Goal: Task Accomplishment & Management: Use online tool/utility

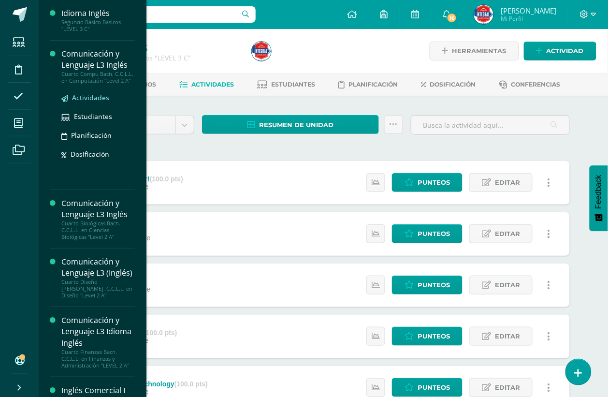
click at [89, 99] on span "Actividades" at bounding box center [90, 97] width 37 height 9
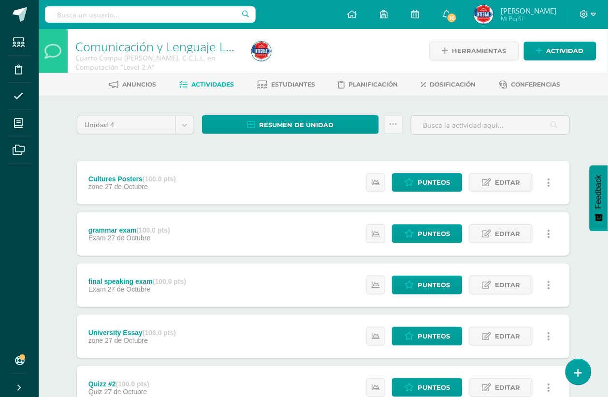
click at [194, 151] on div "Unidad 4 Unidad 1 Unidad 2 Unidad 3 Unidad 4 Resumen de unidad Descargar como H…" at bounding box center [323, 361] width 500 height 493
click at [235, 128] on link "Resumen de unidad" at bounding box center [290, 124] width 177 height 19
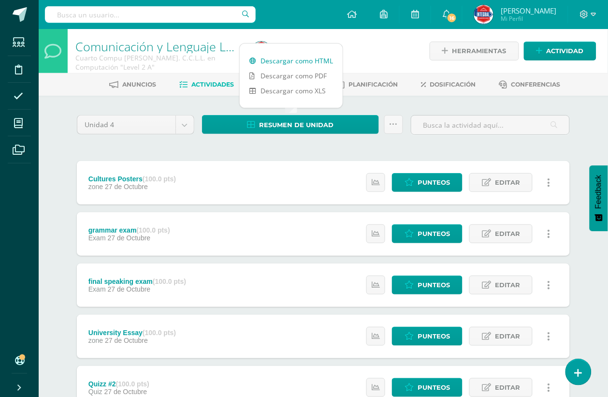
click at [266, 63] on link "Descargar como HTML" at bounding box center [291, 60] width 103 height 15
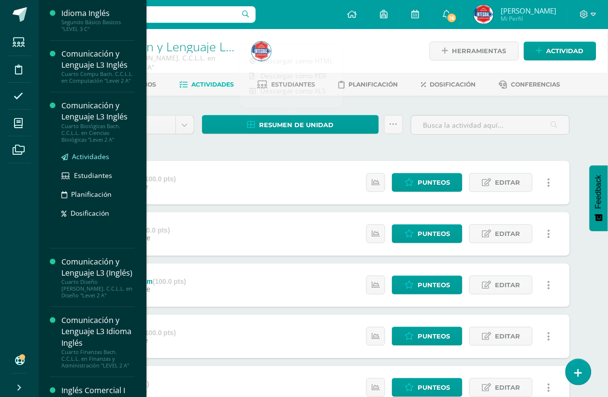
click at [89, 154] on span "Actividades" at bounding box center [90, 156] width 37 height 9
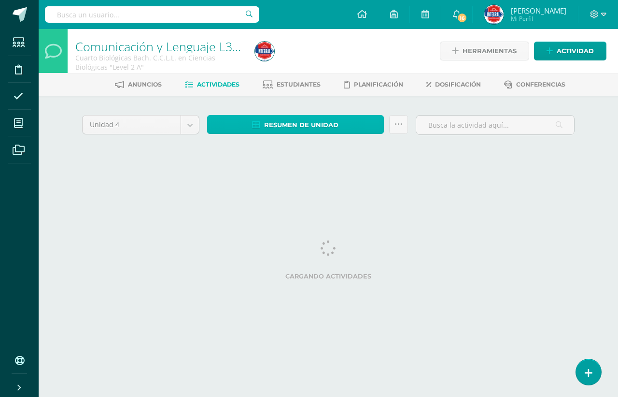
click at [321, 127] on span "Resumen de unidad" at bounding box center [301, 125] width 74 height 18
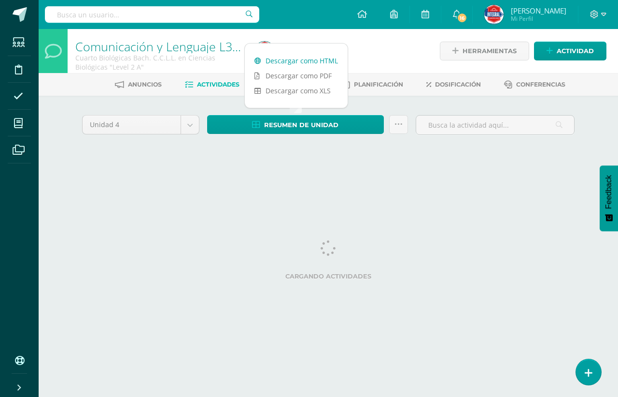
click at [303, 61] on link "Descargar como HTML" at bounding box center [296, 60] width 103 height 15
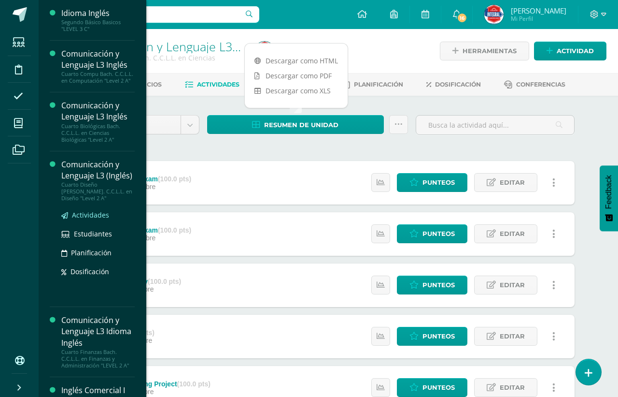
click at [74, 210] on span "Actividades" at bounding box center [90, 214] width 37 height 9
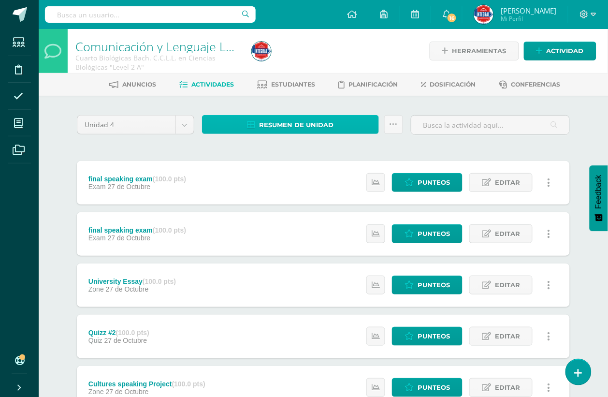
click at [265, 116] on span "Resumen de unidad" at bounding box center [296, 125] width 74 height 18
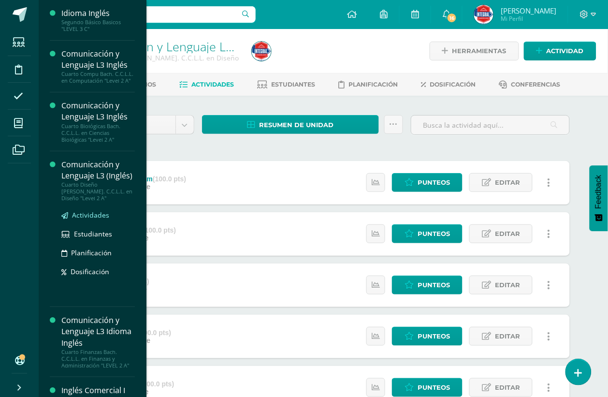
click at [81, 210] on span "Actividades" at bounding box center [90, 214] width 37 height 9
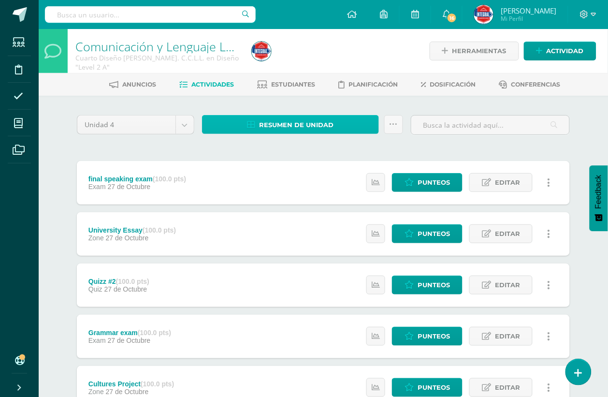
click at [283, 119] on span "Resumen de unidad" at bounding box center [296, 125] width 74 height 18
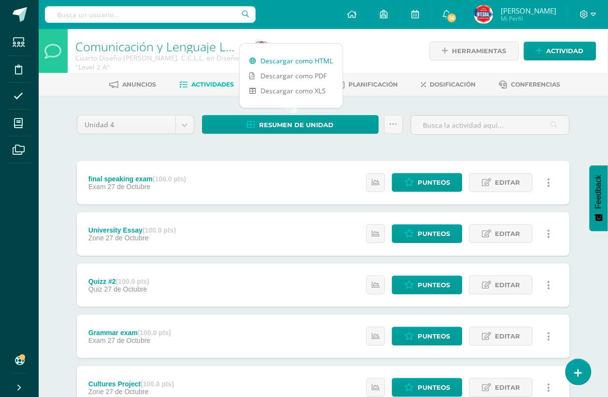
click at [281, 59] on link "Descargar como HTML" at bounding box center [291, 60] width 103 height 15
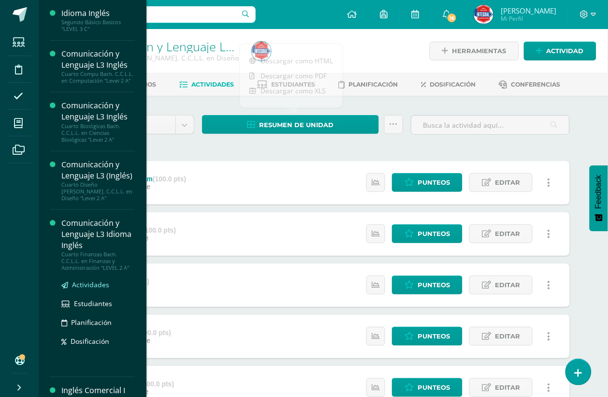
click at [89, 280] on span "Actividades" at bounding box center [90, 284] width 37 height 9
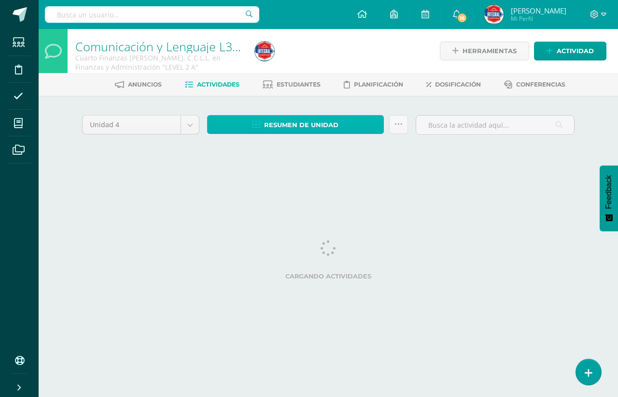
click at [279, 128] on span "Resumen de unidad" at bounding box center [301, 125] width 74 height 18
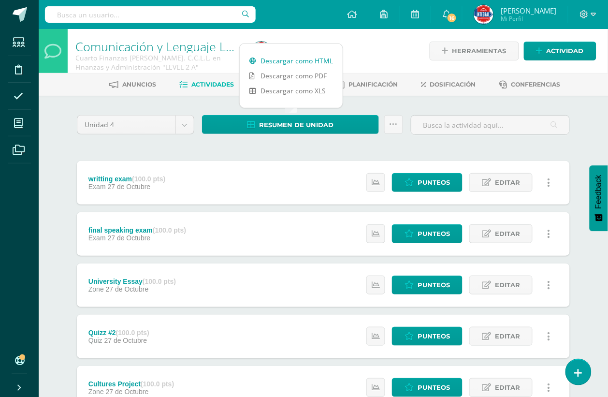
click at [289, 62] on link "Descargar como HTML" at bounding box center [291, 60] width 103 height 15
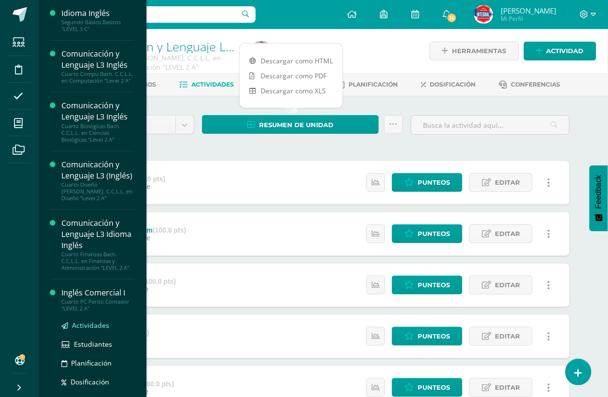
click at [93, 320] on span "Actividades" at bounding box center [90, 324] width 37 height 9
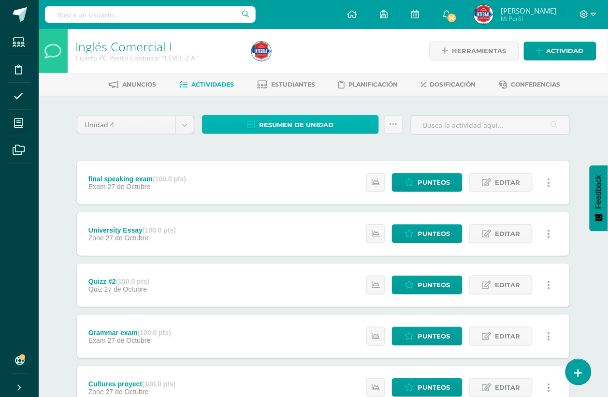
click at [254, 122] on icon at bounding box center [251, 125] width 8 height 8
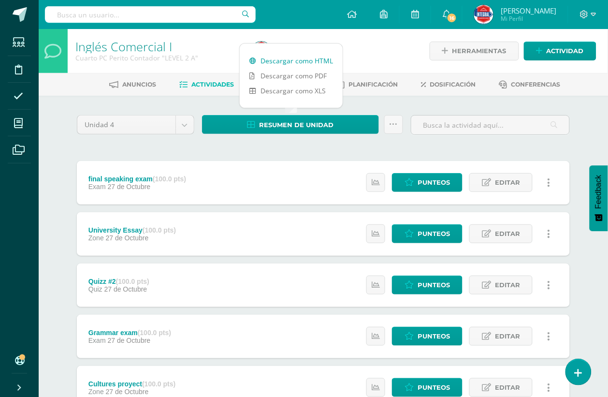
click at [262, 58] on link "Descargar como HTML" at bounding box center [291, 60] width 103 height 15
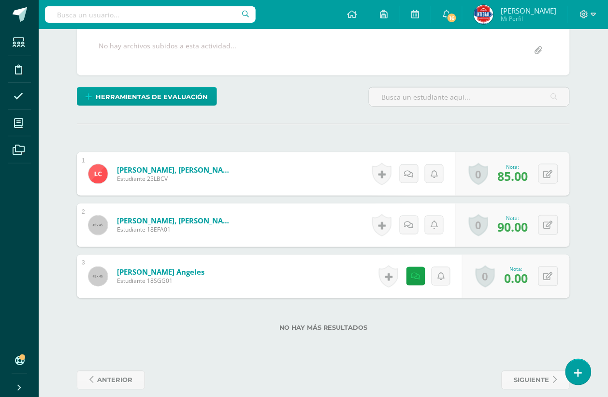
scroll to position [184, 0]
click at [411, 277] on link at bounding box center [415, 275] width 19 height 19
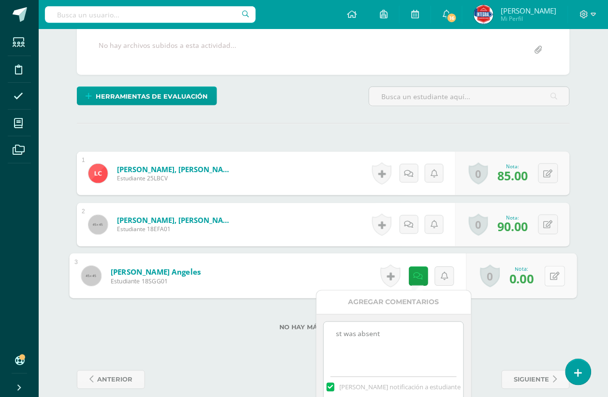
click at [561, 276] on button at bounding box center [554, 276] width 20 height 20
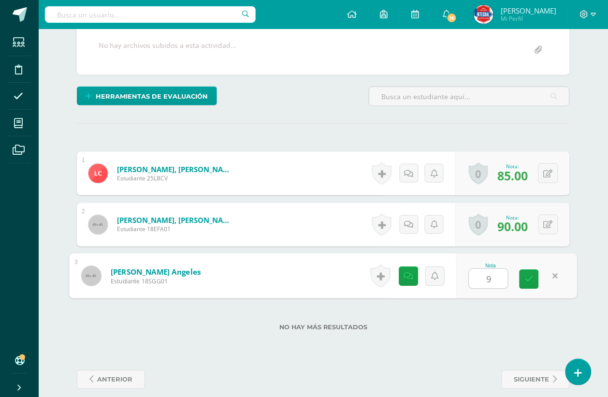
type input "90"
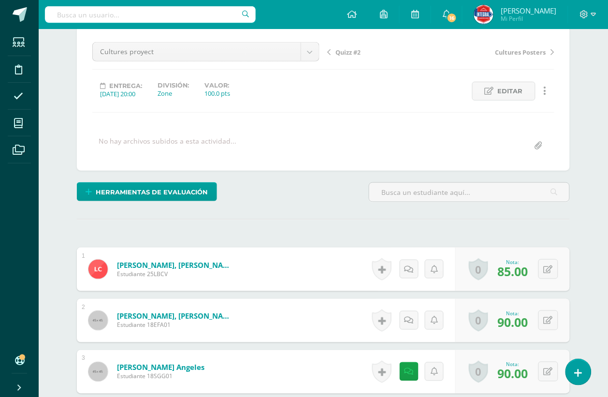
scroll to position [63, 0]
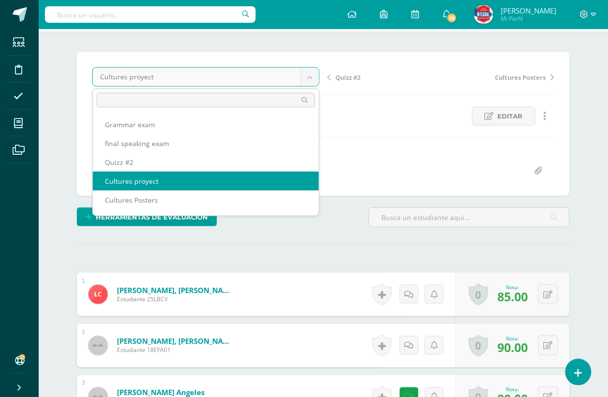
click at [232, 78] on body "Estudiantes Disciplina Asistencia Mis cursos Archivos Soporte Ayuda Reportar un…" at bounding box center [304, 233] width 608 height 592
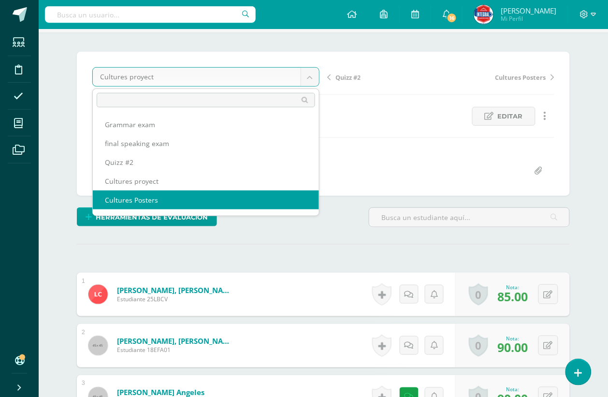
select select "/dashboard/teacher/grade-activity/192864/"
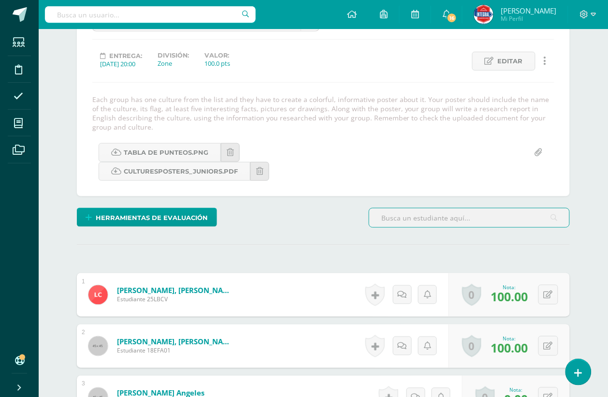
scroll to position [239, 0]
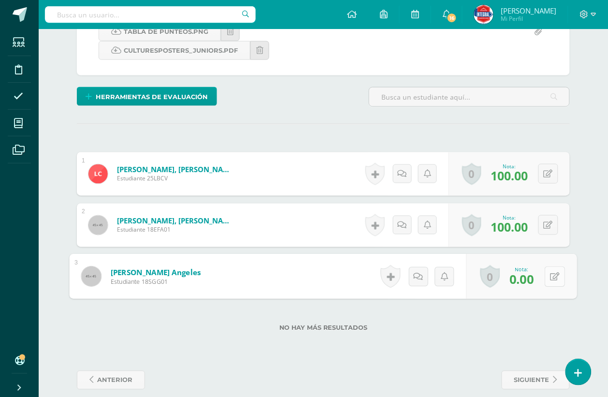
click at [547, 274] on button at bounding box center [554, 276] width 20 height 20
type input "95"
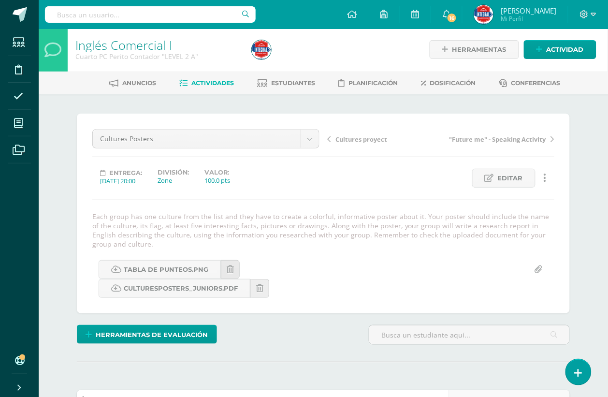
scroll to position [0, 0]
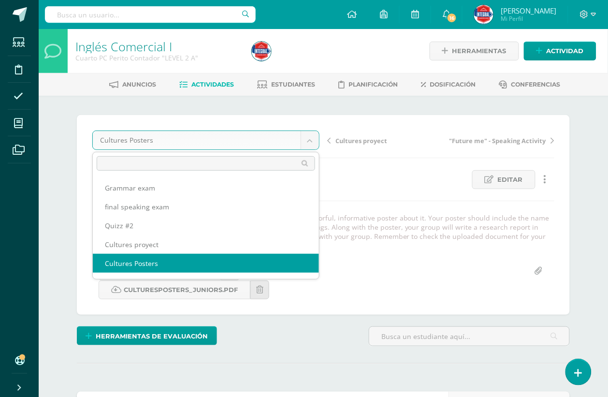
click at [265, 148] on body "Estudiantes Disciplina Asistencia Mis cursos Archivos Soporte Ayuda Reportar un…" at bounding box center [304, 324] width 608 height 648
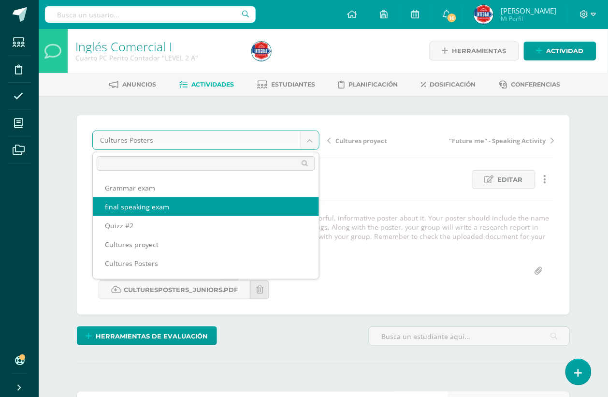
select select "/dashboard/teacher/grade-activity/194352/"
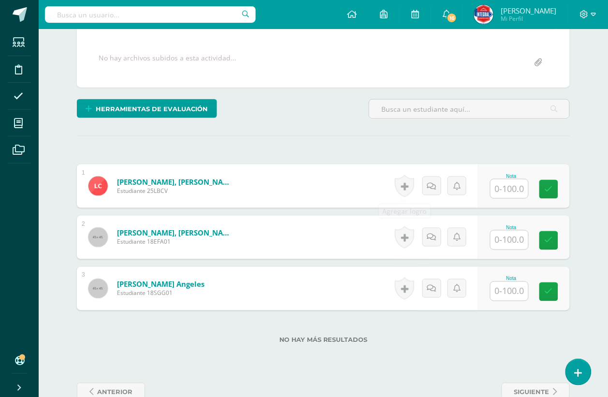
scroll to position [196, 0]
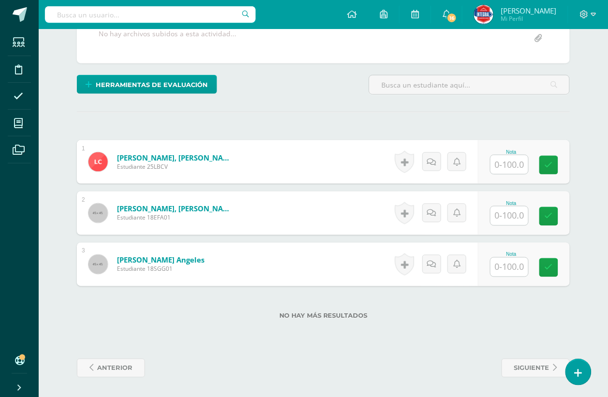
click at [506, 270] on input "text" at bounding box center [509, 266] width 38 height 19
type input "85"
click at [517, 170] on input "text" at bounding box center [509, 164] width 38 height 19
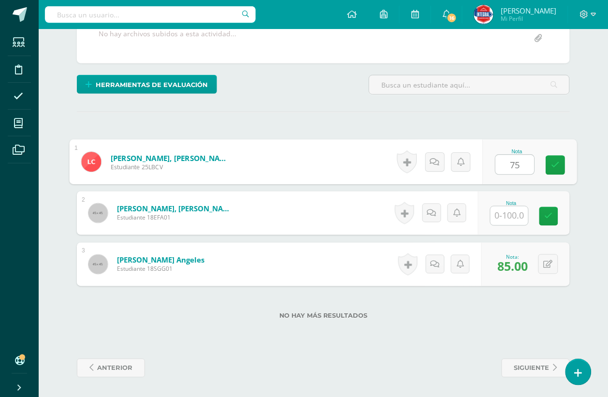
type input "75"
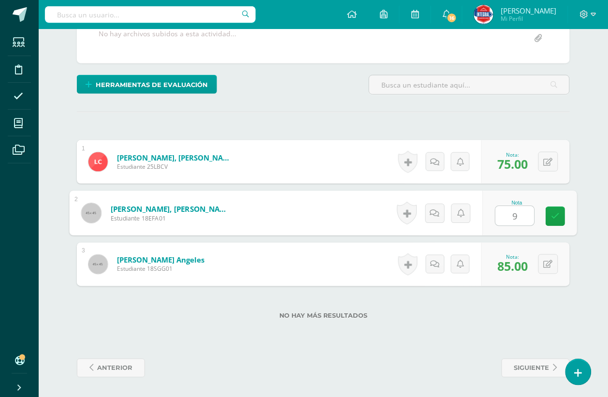
type input "92"
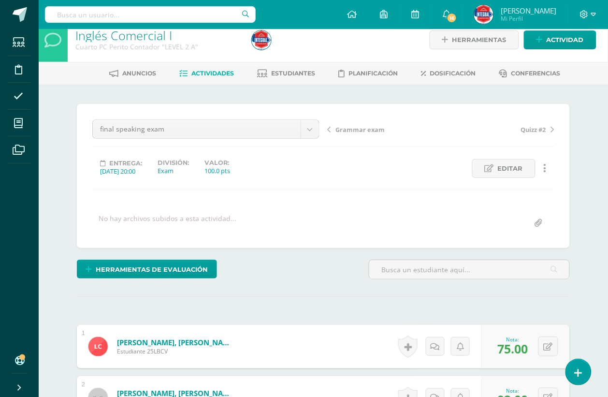
scroll to position [0, 0]
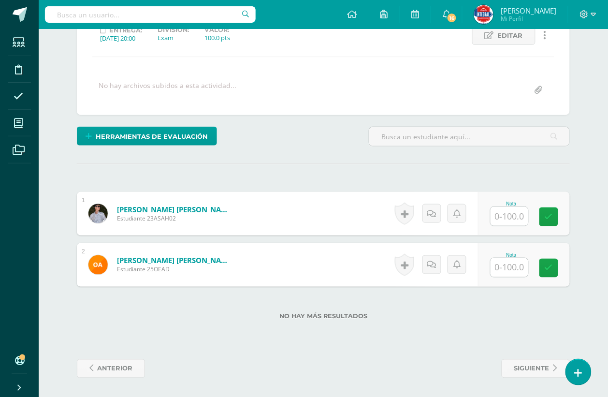
scroll to position [145, 0]
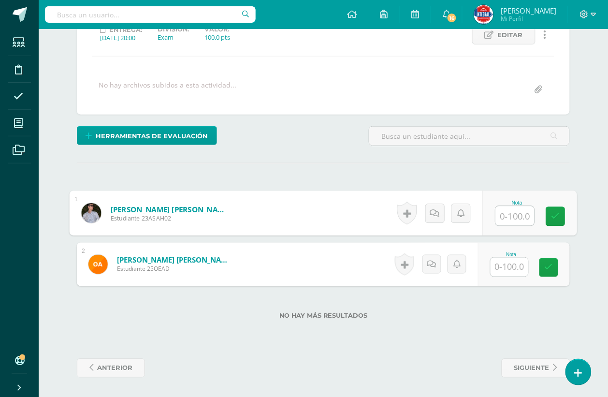
click at [516, 216] on input "text" at bounding box center [515, 215] width 39 height 19
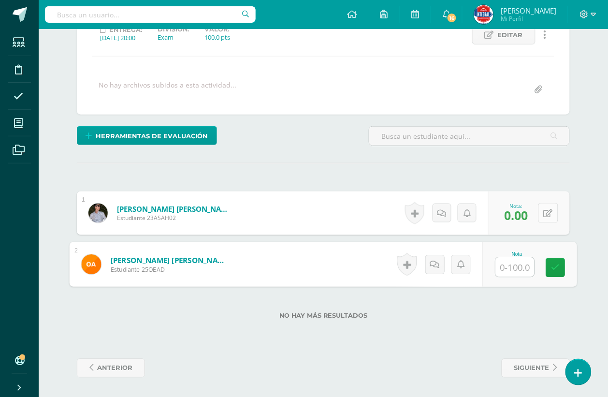
click at [550, 209] on icon at bounding box center [547, 213] width 9 height 8
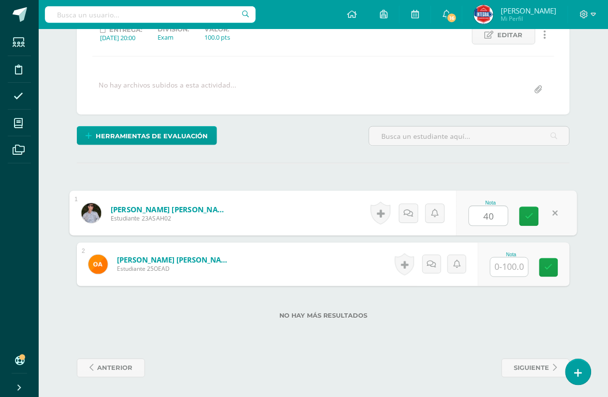
type input "40"
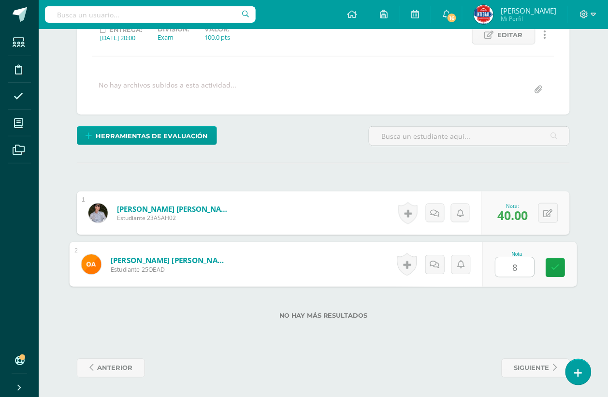
type input "85"
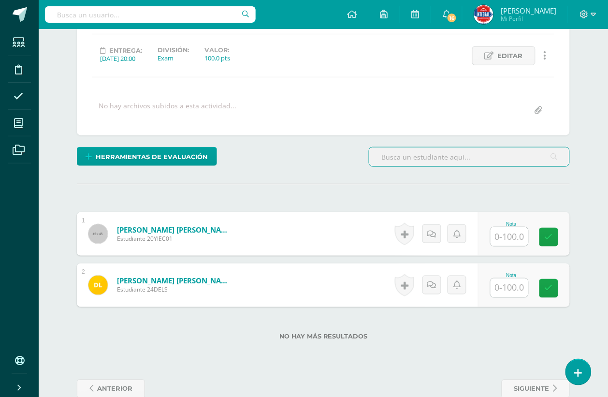
scroll to position [145, 0]
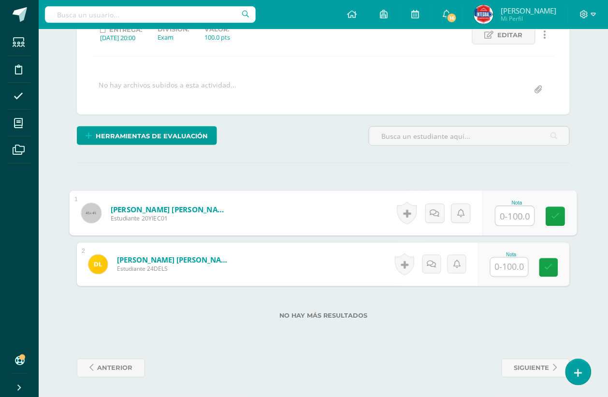
click at [526, 214] on input "text" at bounding box center [515, 215] width 39 height 19
type input "85"
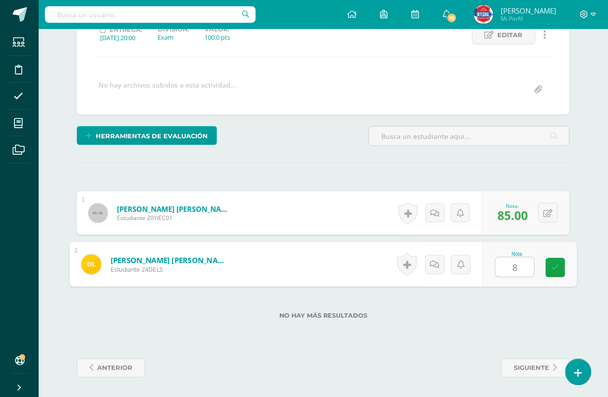
type input "87"
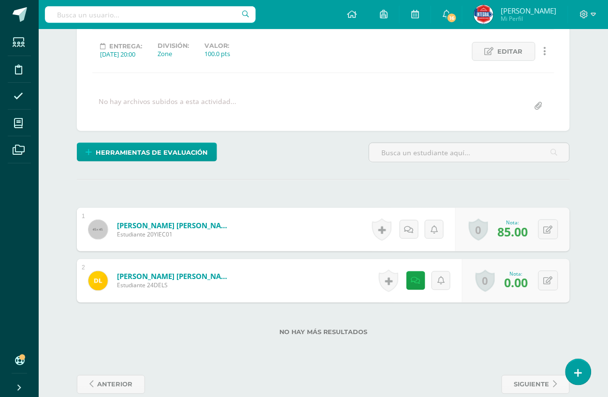
scroll to position [145, 0]
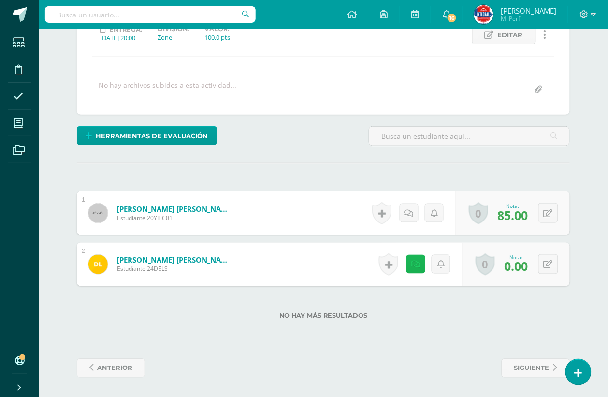
click at [411, 266] on link at bounding box center [415, 264] width 19 height 19
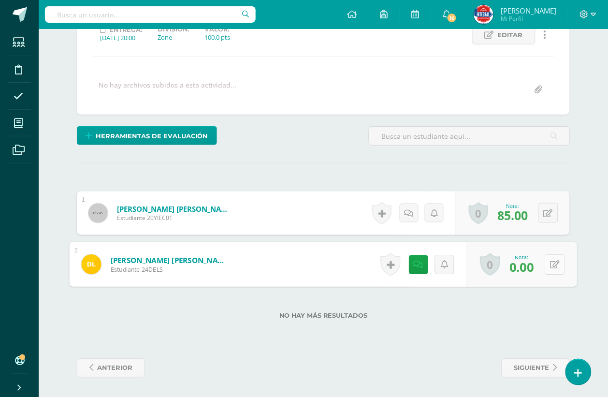
click at [554, 262] on icon at bounding box center [555, 264] width 10 height 8
type input "75"
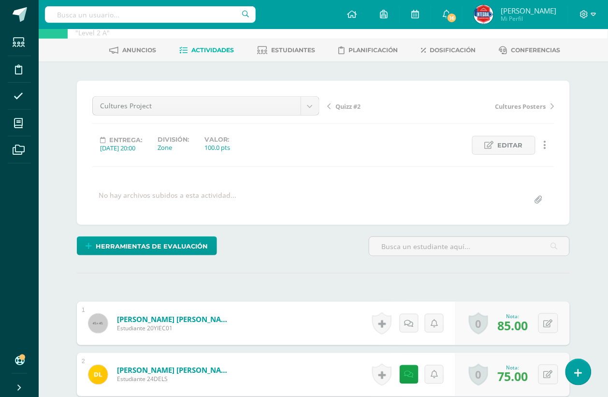
scroll to position [24, 0]
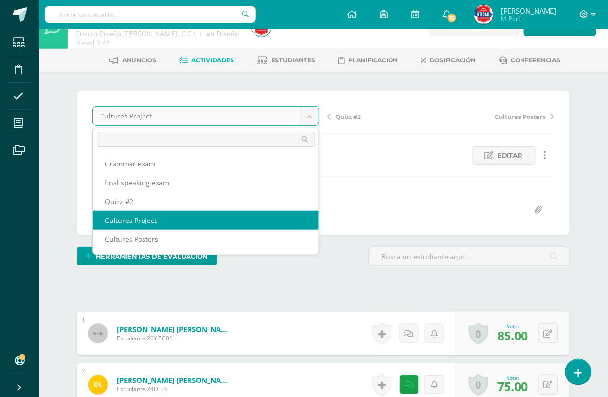
click at [178, 110] on body "Estudiantes Disciplina Asistencia Mis cursos Archivos Soporte Ayuda Reportar un…" at bounding box center [304, 246] width 608 height 541
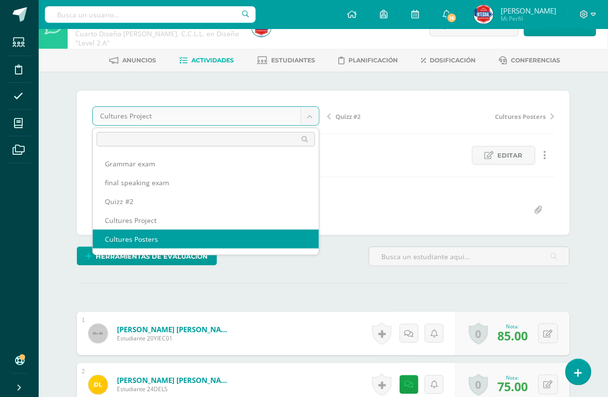
select select "/dashboard/teacher/grade-activity/192862/"
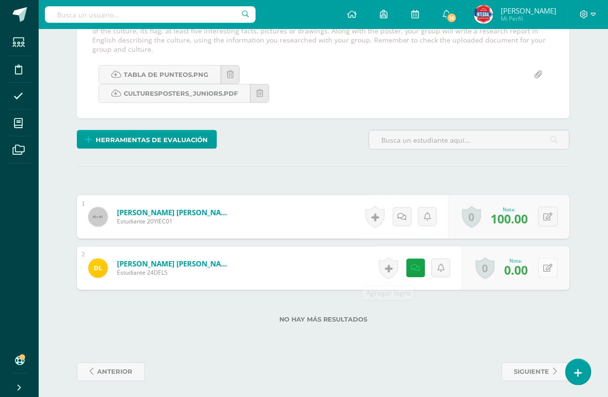
scroll to position [199, 0]
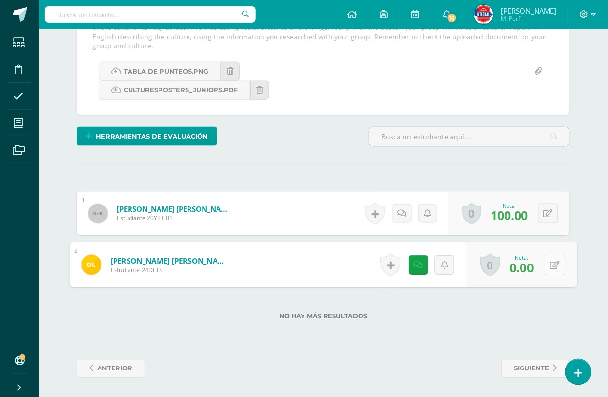
click at [544, 267] on button at bounding box center [554, 265] width 20 height 20
type input "50"
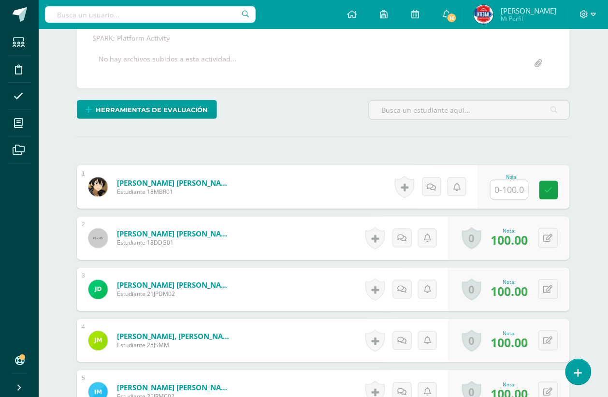
scroll to position [182, 0]
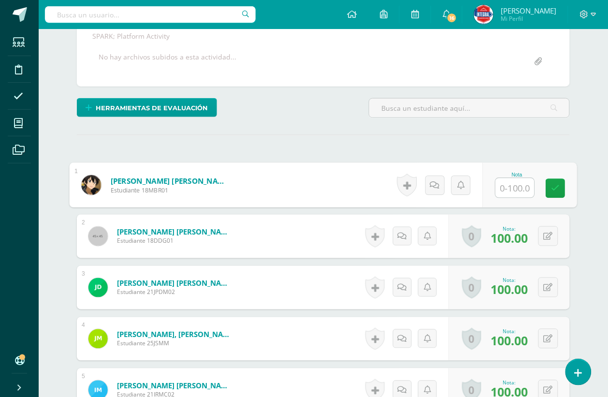
click at [494, 190] on div "Nota" at bounding box center [530, 185] width 94 height 45
type input "40"
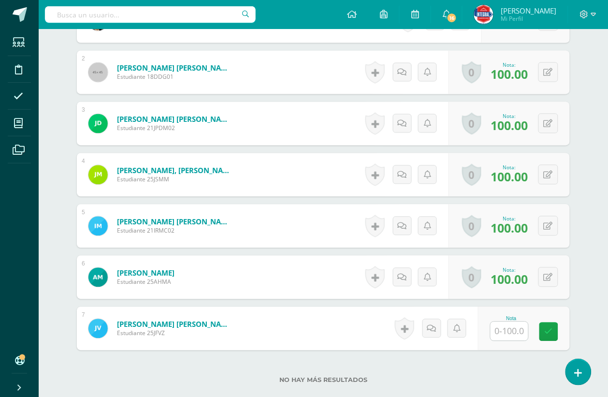
scroll to position [410, 0]
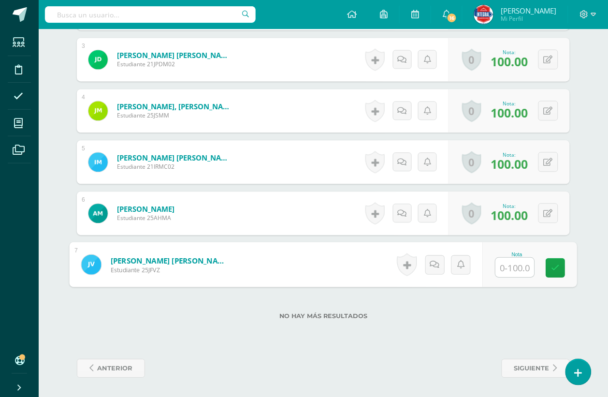
click at [513, 267] on input "text" at bounding box center [515, 266] width 39 height 19
type input "80"
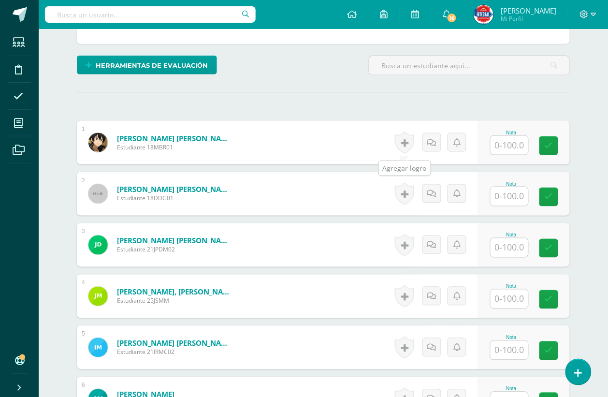
scroll to position [242, 0]
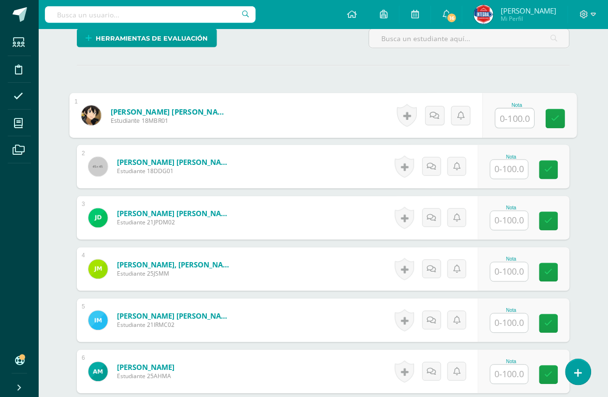
click at [508, 116] on input "text" at bounding box center [515, 118] width 39 height 19
type input "78"
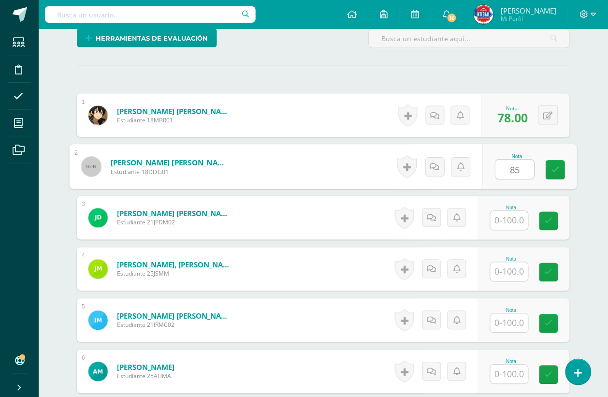
type input "85"
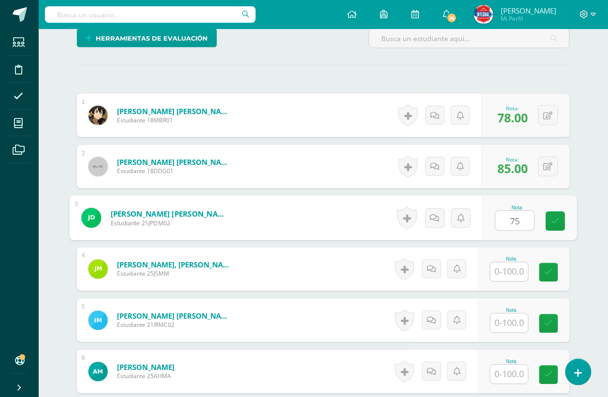
type input "75"
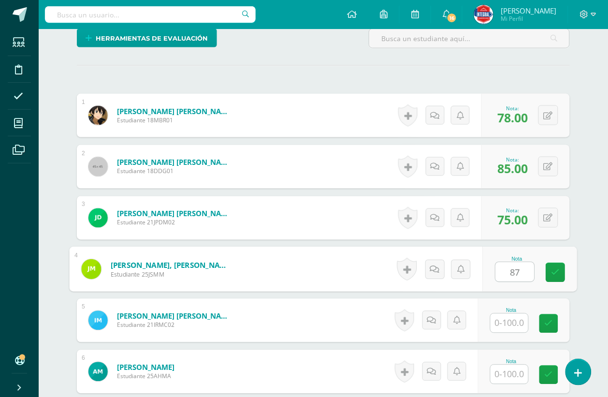
type input "87"
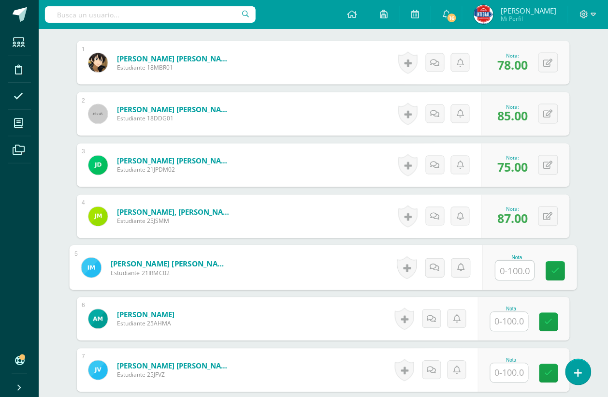
scroll to position [302, 0]
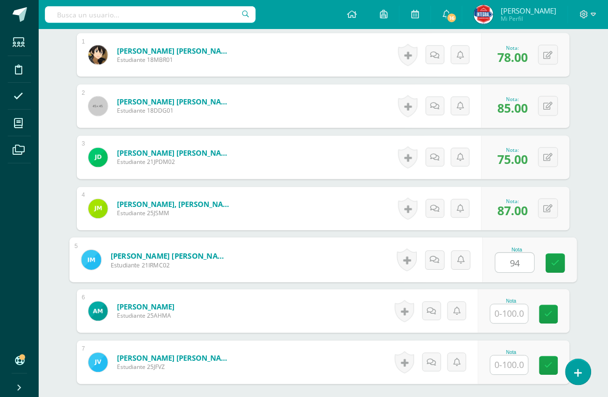
type input "94"
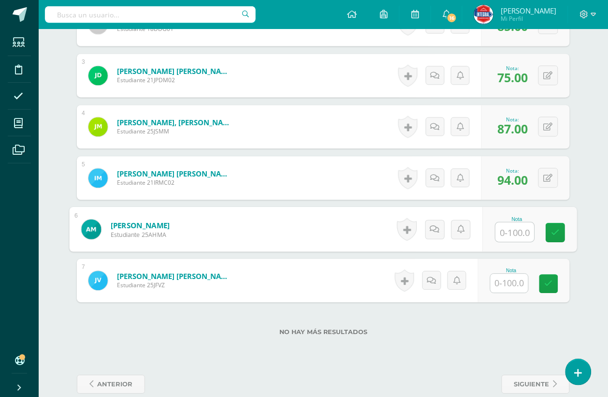
scroll to position [401, 0]
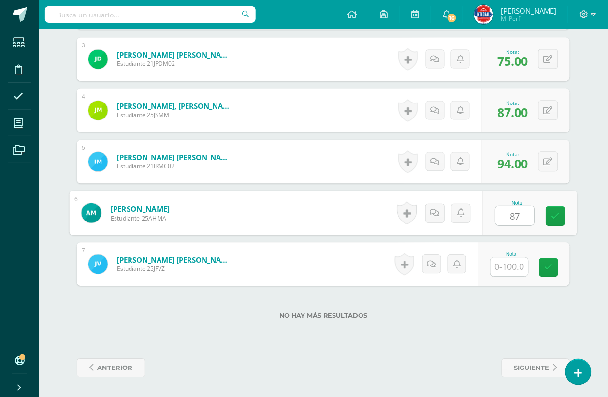
type input "87"
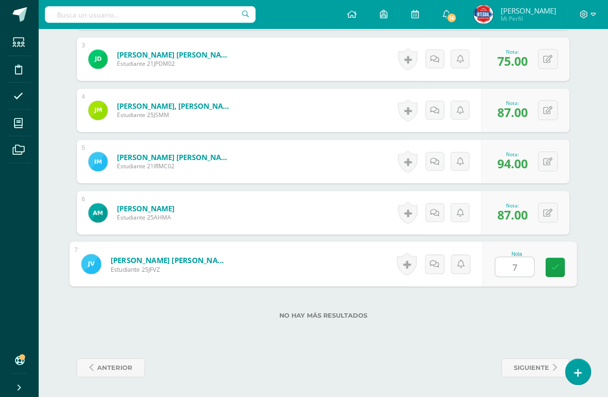
type input "78"
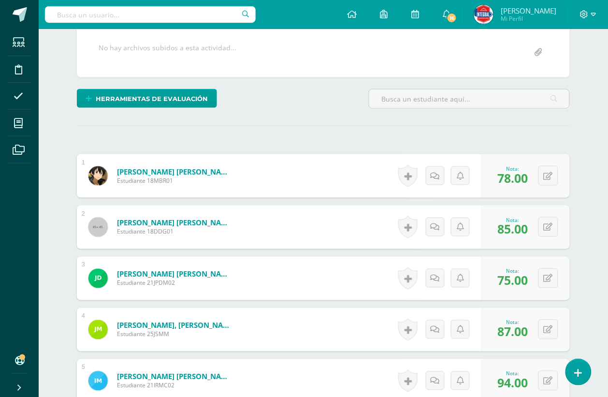
scroll to position [159, 0]
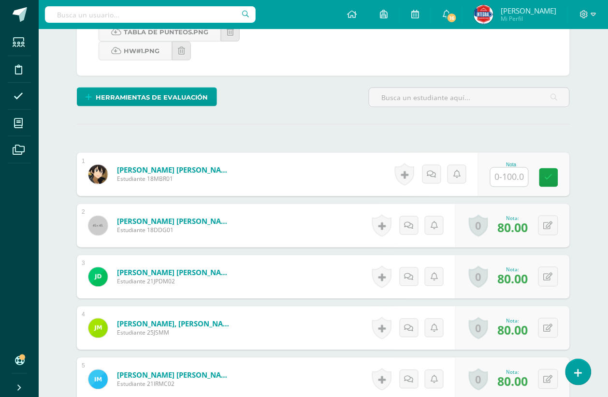
scroll to position [240, 0]
click at [515, 175] on input "text" at bounding box center [509, 176] width 38 height 19
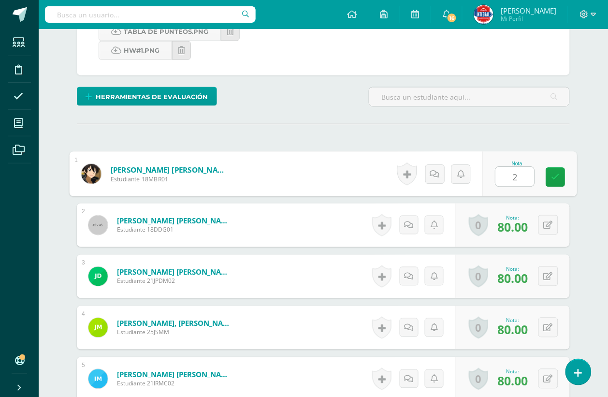
type input "20"
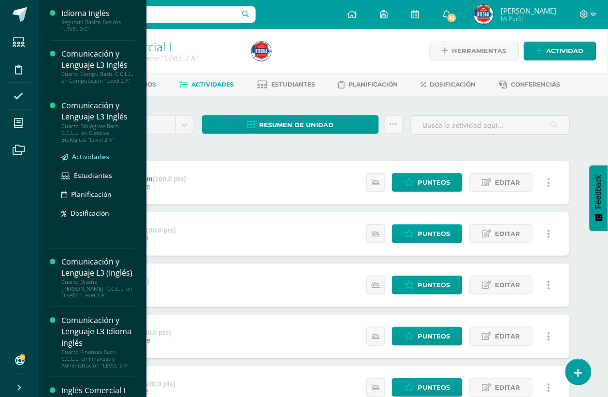
click at [90, 158] on span "Actividades" at bounding box center [90, 156] width 37 height 9
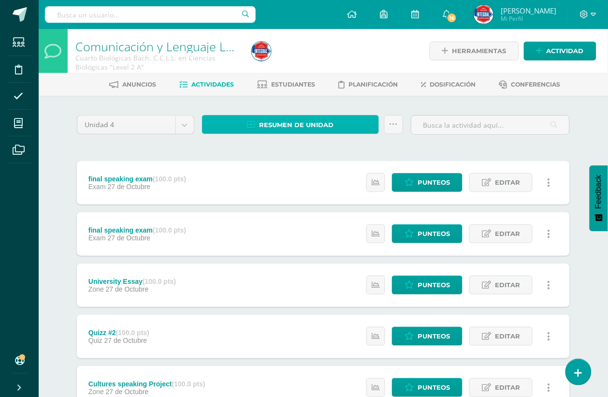
click at [305, 129] on span "Resumen de unidad" at bounding box center [296, 125] width 74 height 18
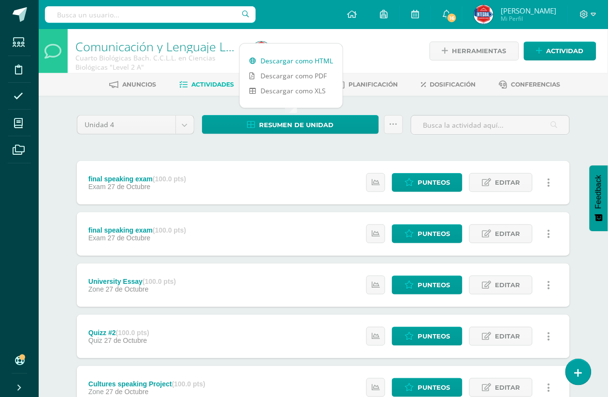
click at [293, 61] on link "Descargar como HTML" at bounding box center [291, 60] width 103 height 15
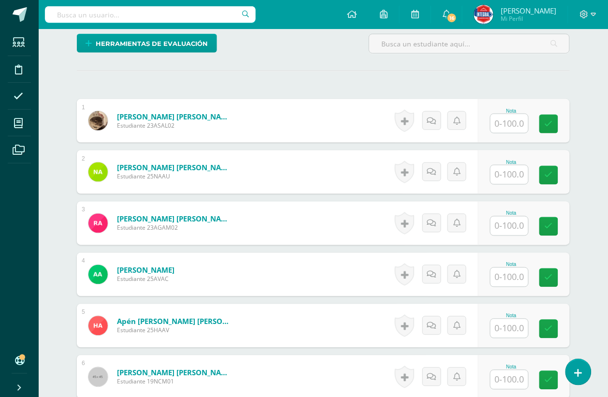
scroll to position [242, 0]
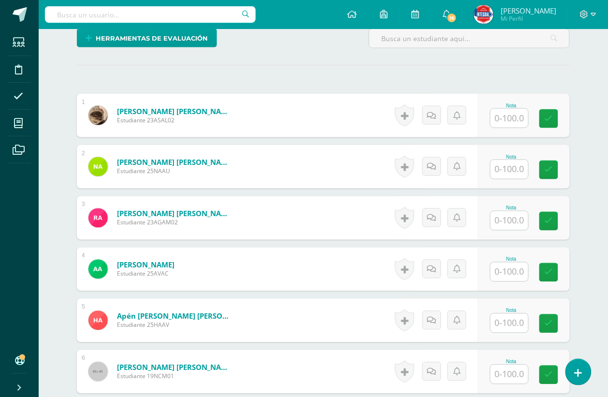
click at [520, 126] on input "text" at bounding box center [509, 118] width 38 height 19
type input "96"
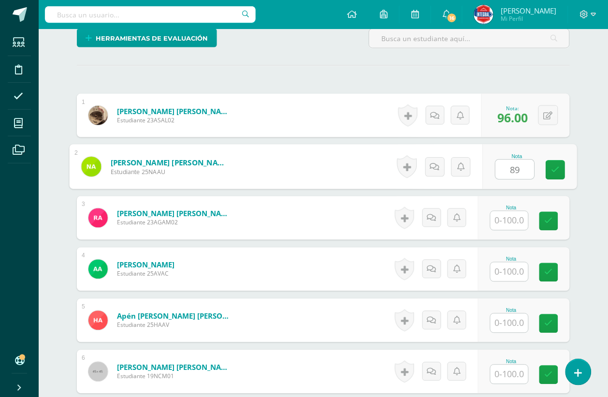
type input "89"
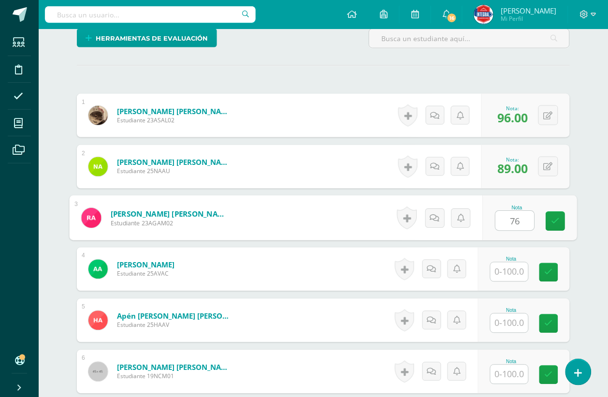
type input "76"
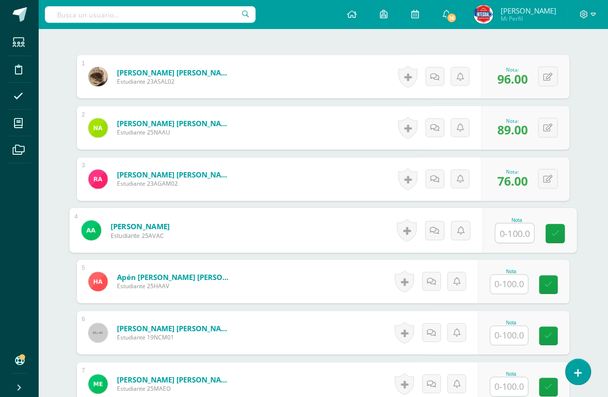
scroll to position [302, 0]
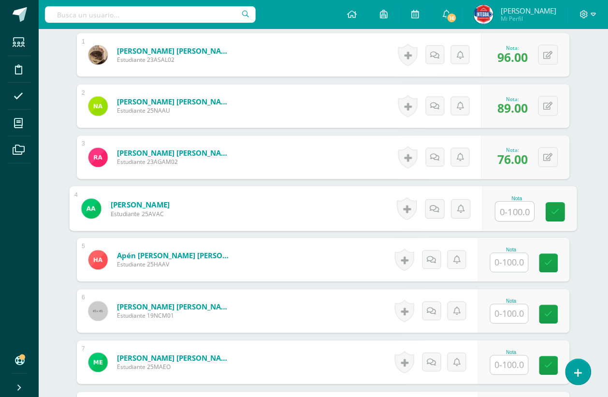
click at [506, 209] on input "text" at bounding box center [515, 211] width 39 height 19
click at [513, 209] on input "text" at bounding box center [515, 211] width 39 height 19
type input "86"
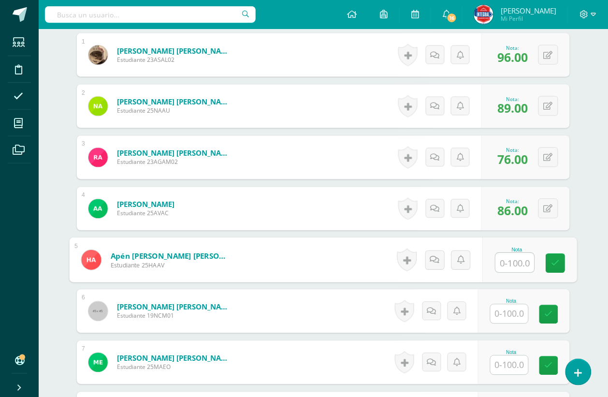
scroll to position [363, 0]
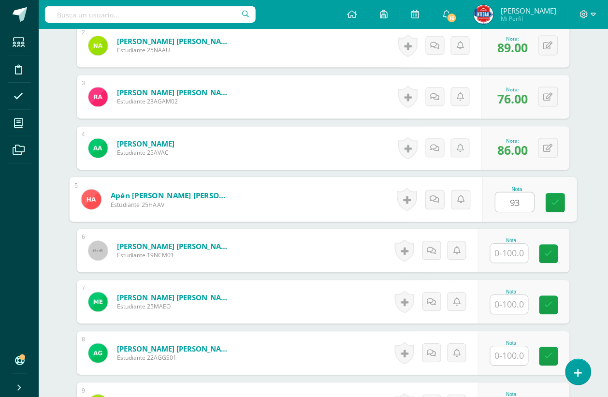
type input "93"
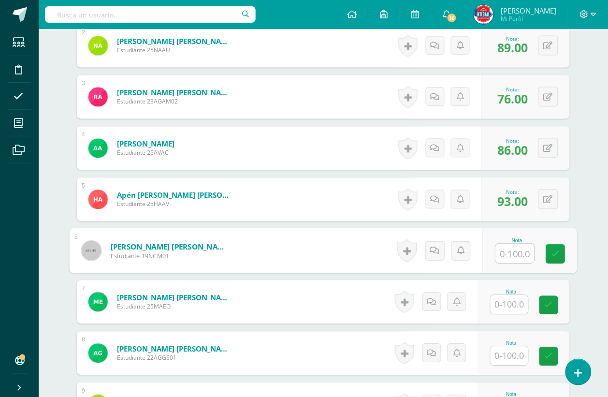
click at [523, 251] on input "text" at bounding box center [515, 253] width 39 height 19
type input "89"
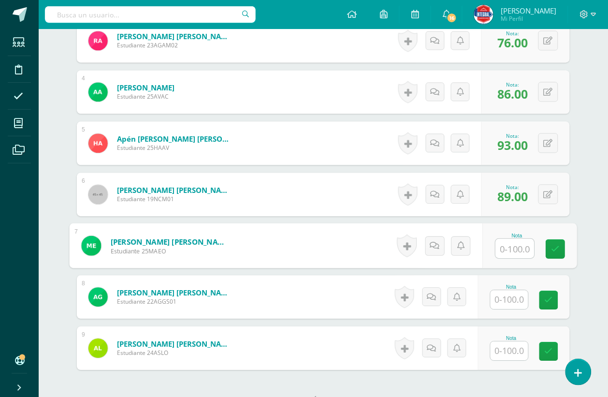
scroll to position [423, 0]
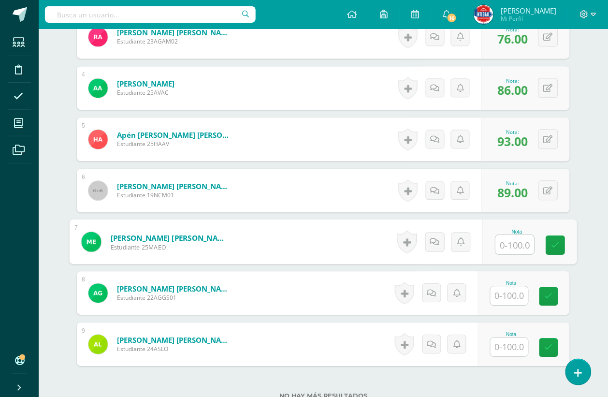
click at [521, 252] on input "text" at bounding box center [515, 244] width 39 height 19
type input "86"
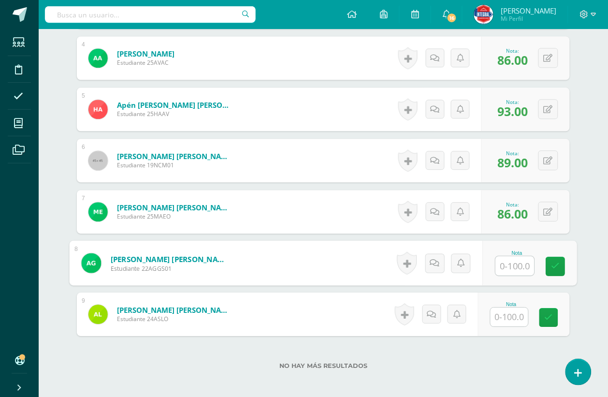
scroll to position [484, 0]
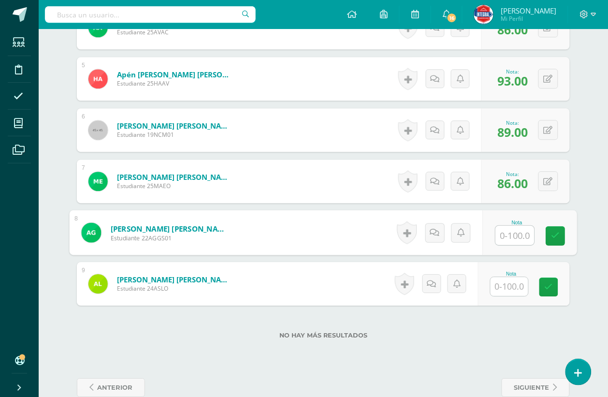
click at [513, 241] on input "text" at bounding box center [515, 235] width 39 height 19
type input "9"
type input "92"
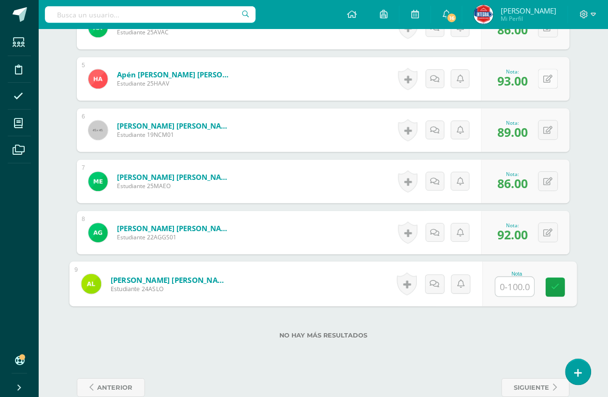
click at [546, 86] on button at bounding box center [548, 79] width 20 height 20
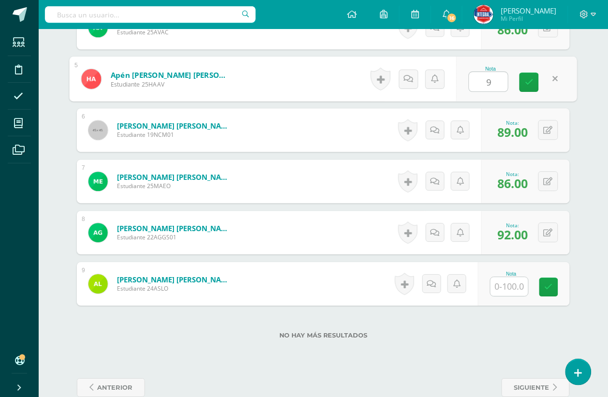
type input "95"
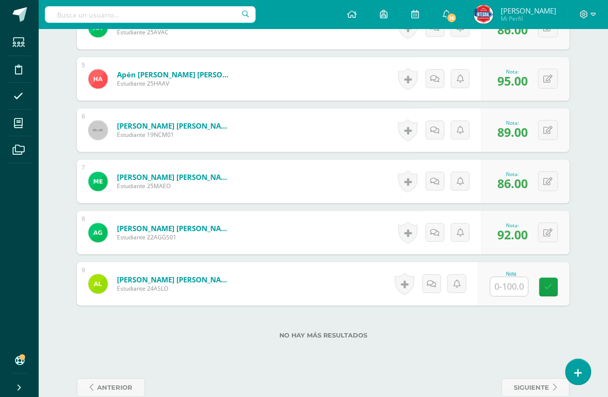
click at [506, 290] on input "text" at bounding box center [509, 286] width 38 height 19
type input "9"
type input "8"
type input "90"
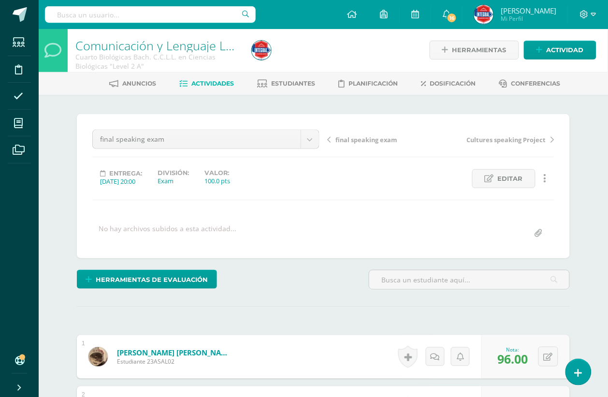
scroll to position [0, 0]
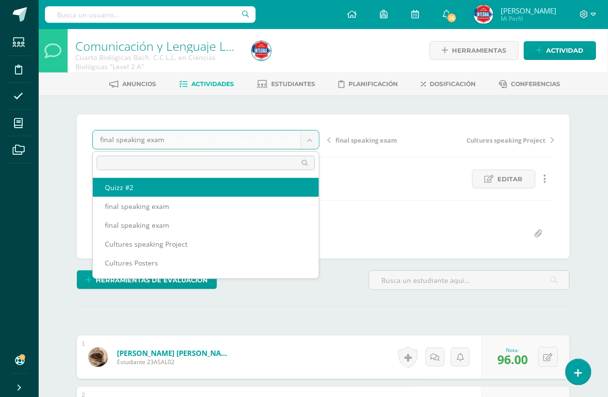
select select "/dashboard/teacher/grade-activity/194012/"
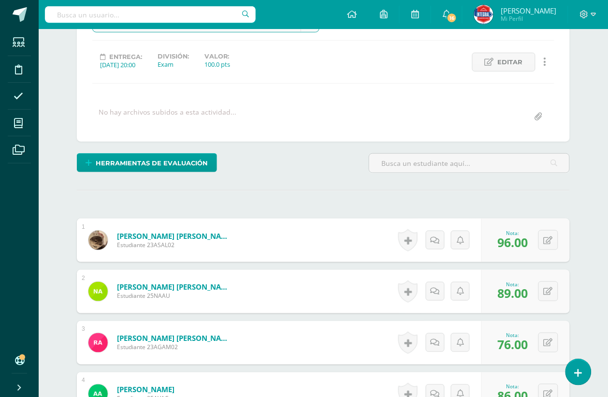
scroll to position [121, 0]
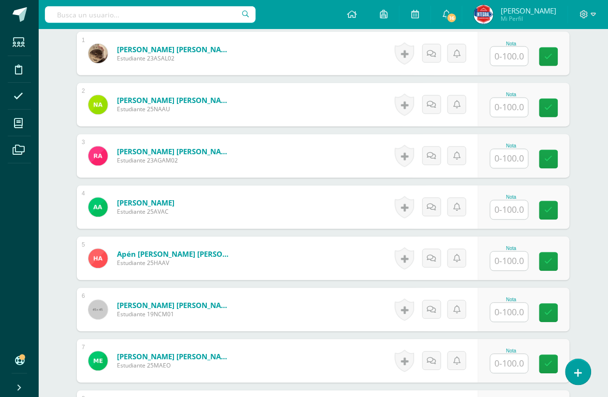
scroll to position [314, 0]
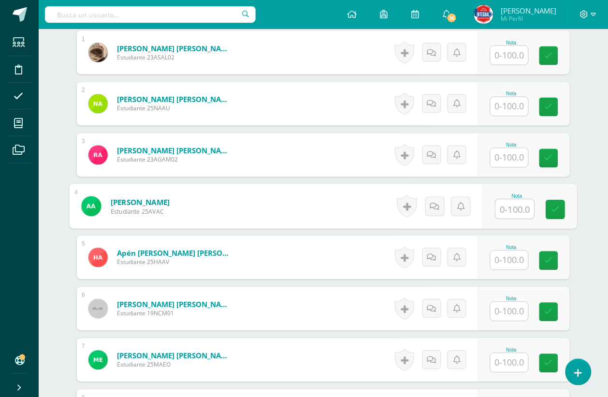
click at [514, 213] on input "text" at bounding box center [515, 208] width 39 height 19
type input "80"
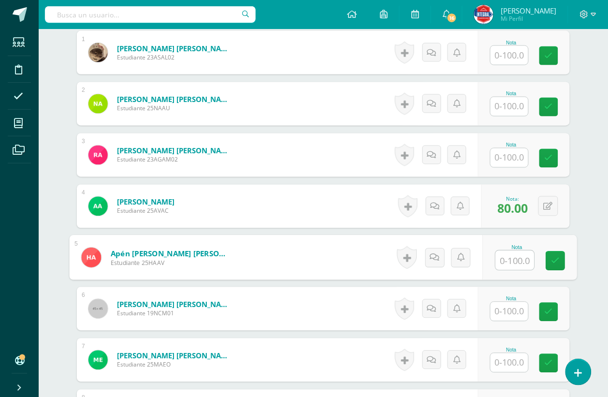
click at [521, 260] on input "text" at bounding box center [515, 260] width 39 height 19
type input "80"
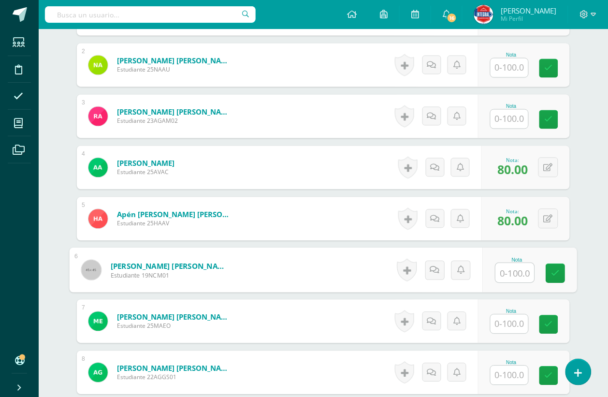
scroll to position [374, 0]
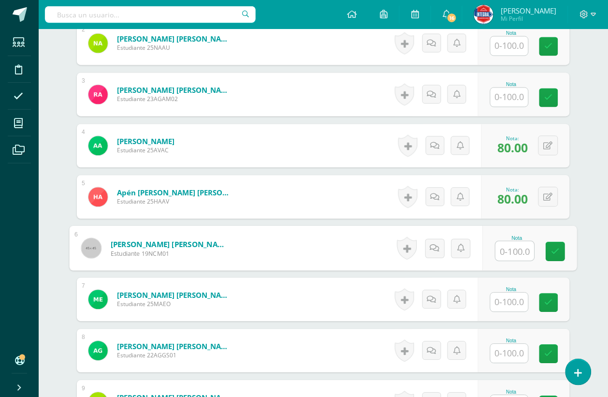
click at [525, 250] on input "text" at bounding box center [515, 251] width 39 height 19
type input "29"
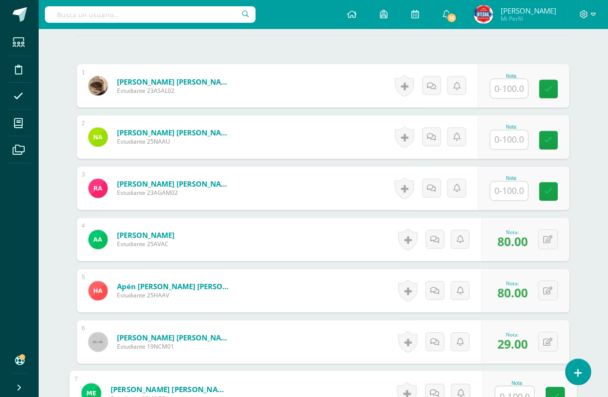
scroll to position [254, 0]
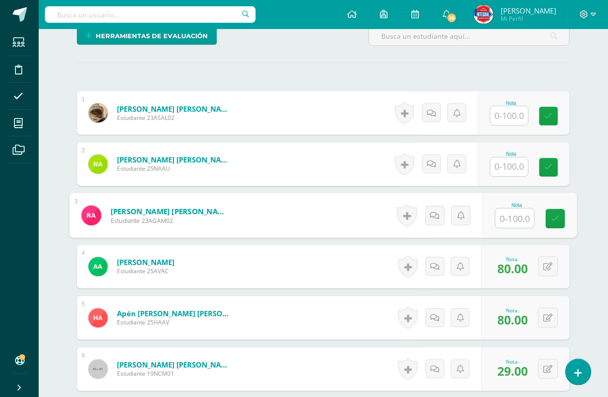
click at [522, 223] on input "text" at bounding box center [515, 218] width 39 height 19
type input "80"
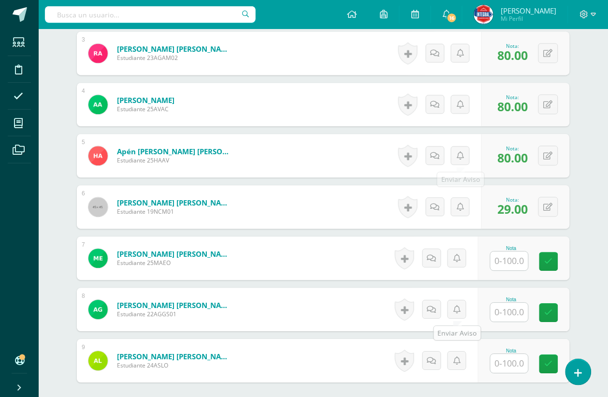
scroll to position [512, 0]
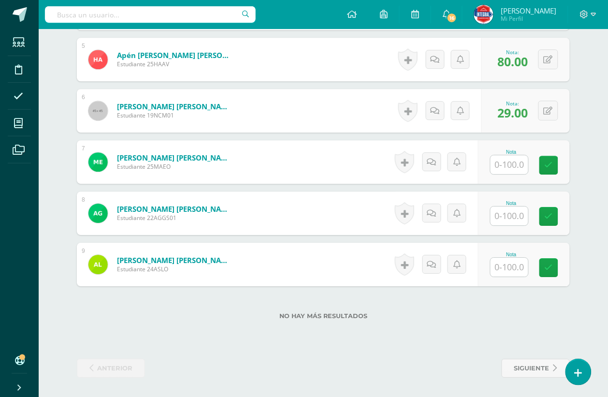
click at [515, 264] on input "text" at bounding box center [509, 266] width 38 height 19
type input "12"
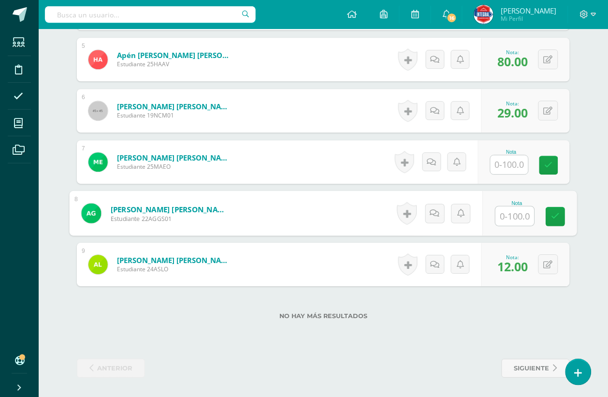
click at [512, 217] on input "text" at bounding box center [515, 215] width 39 height 19
type input "12"
click at [558, 264] on button at bounding box center [548, 264] width 20 height 20
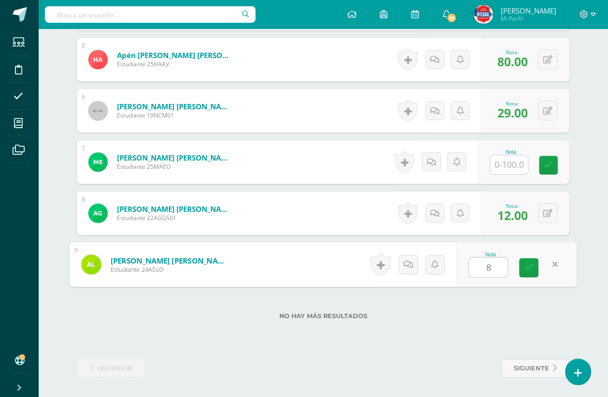
type input "80"
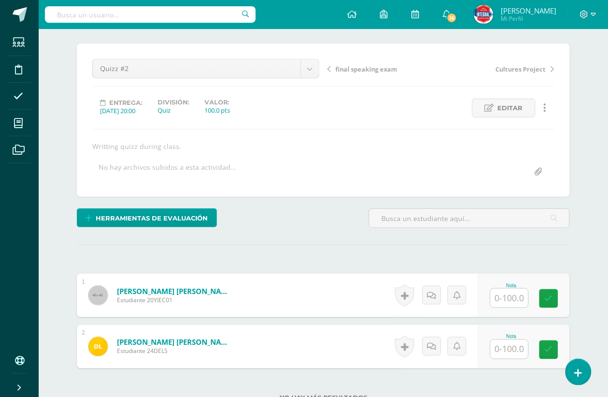
scroll to position [72, 0]
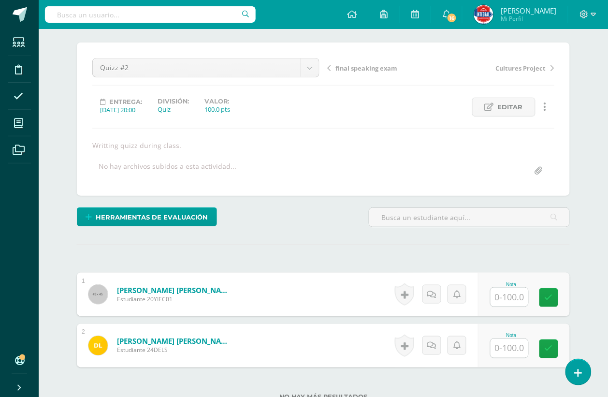
click at [502, 291] on input "text" at bounding box center [509, 296] width 38 height 19
type input "80"
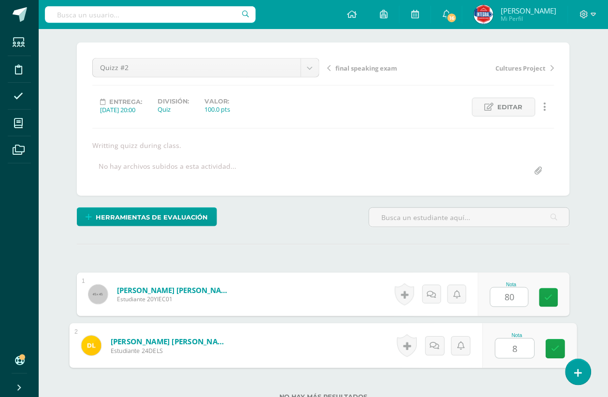
type input "80"
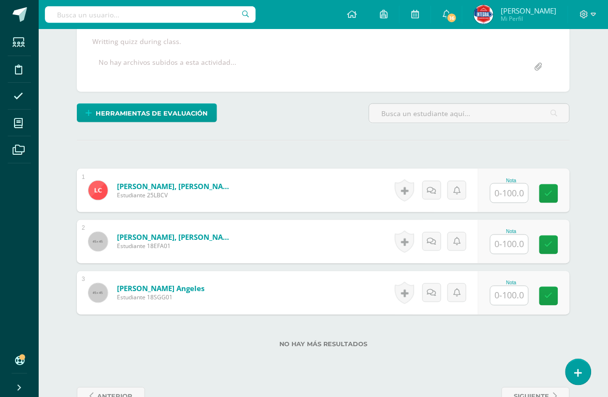
scroll to position [204, 0]
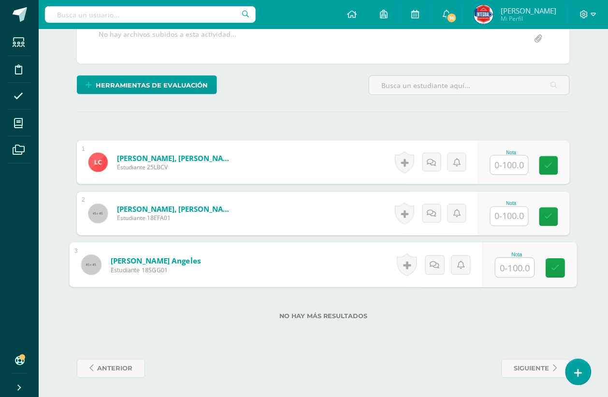
click at [507, 270] on input "text" at bounding box center [515, 267] width 39 height 19
type input "80"
click at [511, 170] on input "text" at bounding box center [509, 165] width 38 height 19
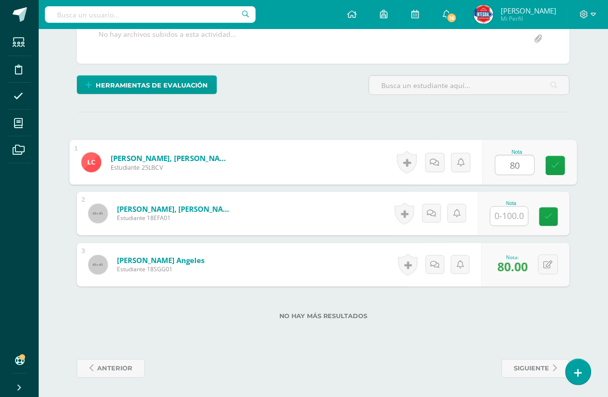
type input "80"
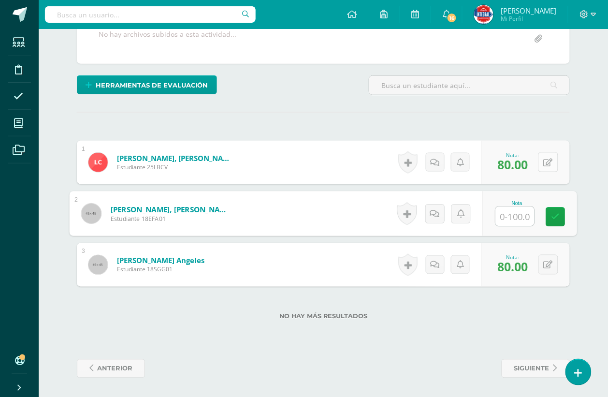
click at [542, 163] on div "0 [GEOGRAPHIC_DATA] Logros obtenidos Aún no hay logros agregados Nota: 80.00" at bounding box center [525, 162] width 88 height 43
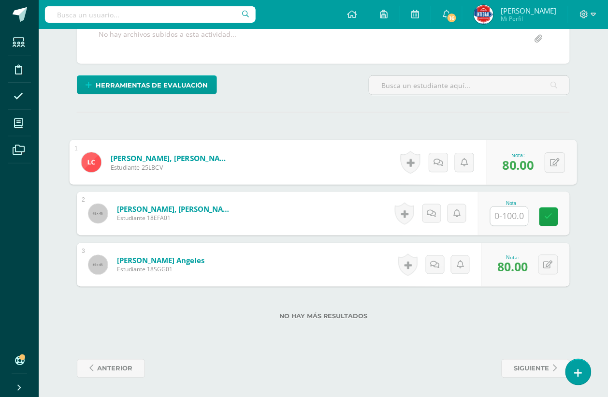
click at [528, 166] on span "80.00" at bounding box center [517, 164] width 31 height 17
click at [552, 165] on icon at bounding box center [547, 162] width 9 height 8
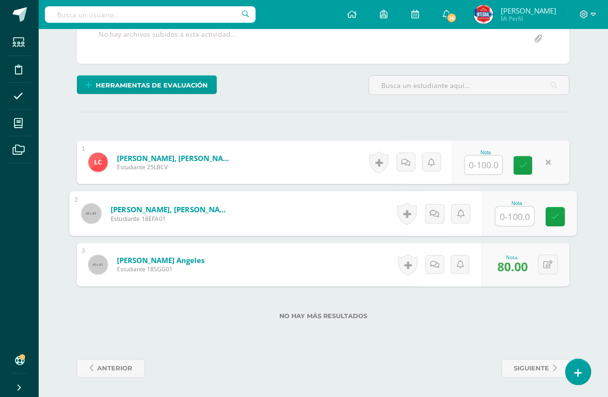
click at [523, 213] on input "text" at bounding box center [515, 216] width 39 height 19
type input "80"
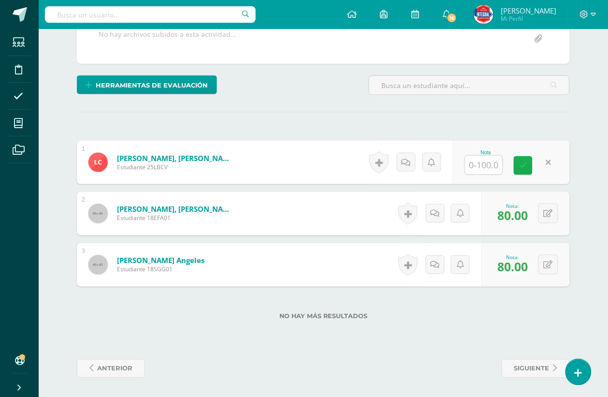
click at [527, 171] on link at bounding box center [522, 165] width 19 height 19
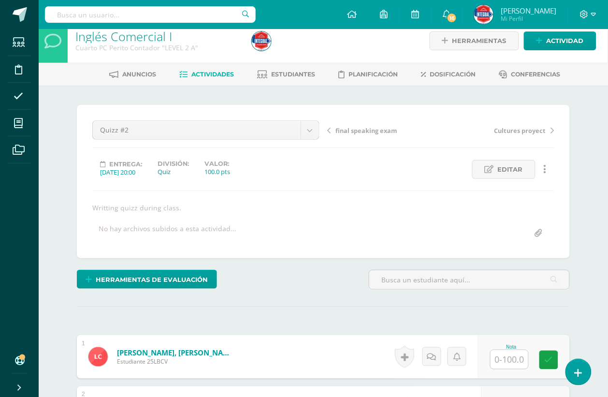
scroll to position [0, 0]
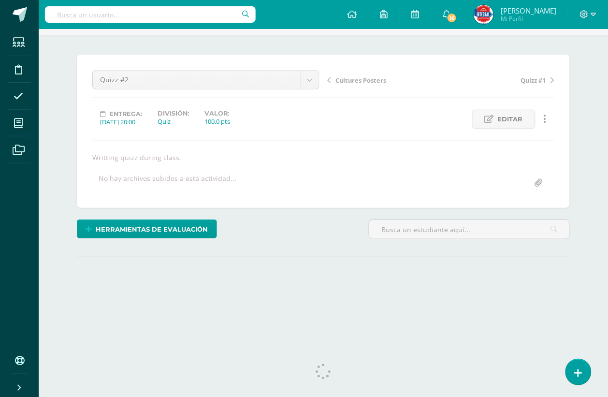
click at [342, 305] on div "¿Estás seguro que quieres eliminar esta actividad? Esto borrará la actividad y …" at bounding box center [323, 183] width 500 height 257
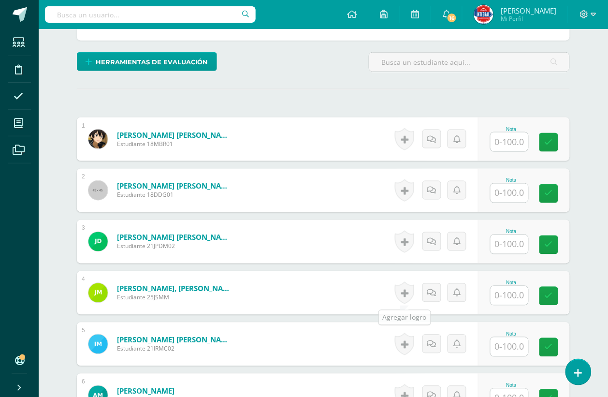
scroll to position [242, 0]
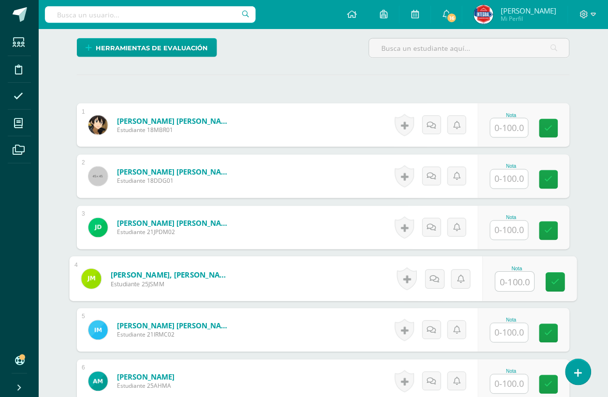
click at [497, 278] on input "text" at bounding box center [515, 281] width 39 height 19
type input "59"
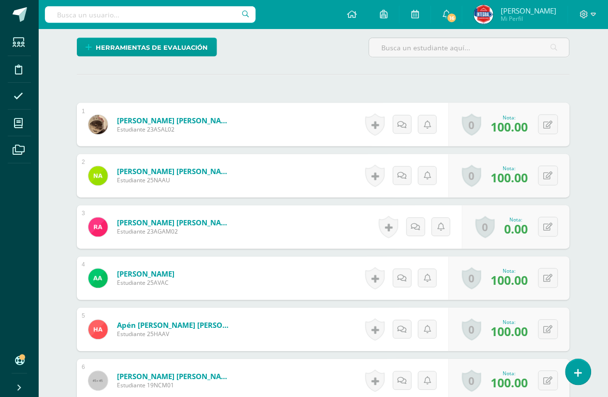
scroll to position [302, 0]
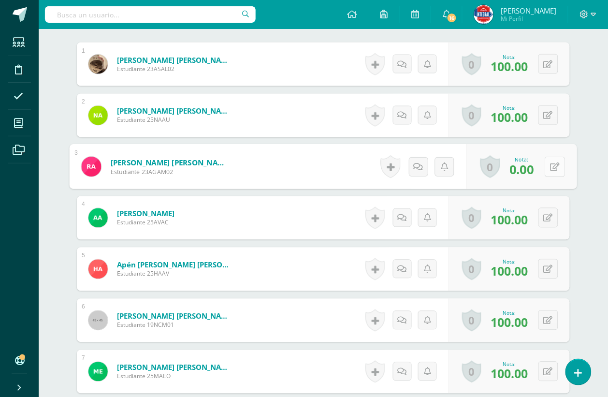
click at [552, 170] on icon at bounding box center [555, 166] width 10 height 8
type input "40"
